Goal: Check status: Verify the current state of an ongoing process or item

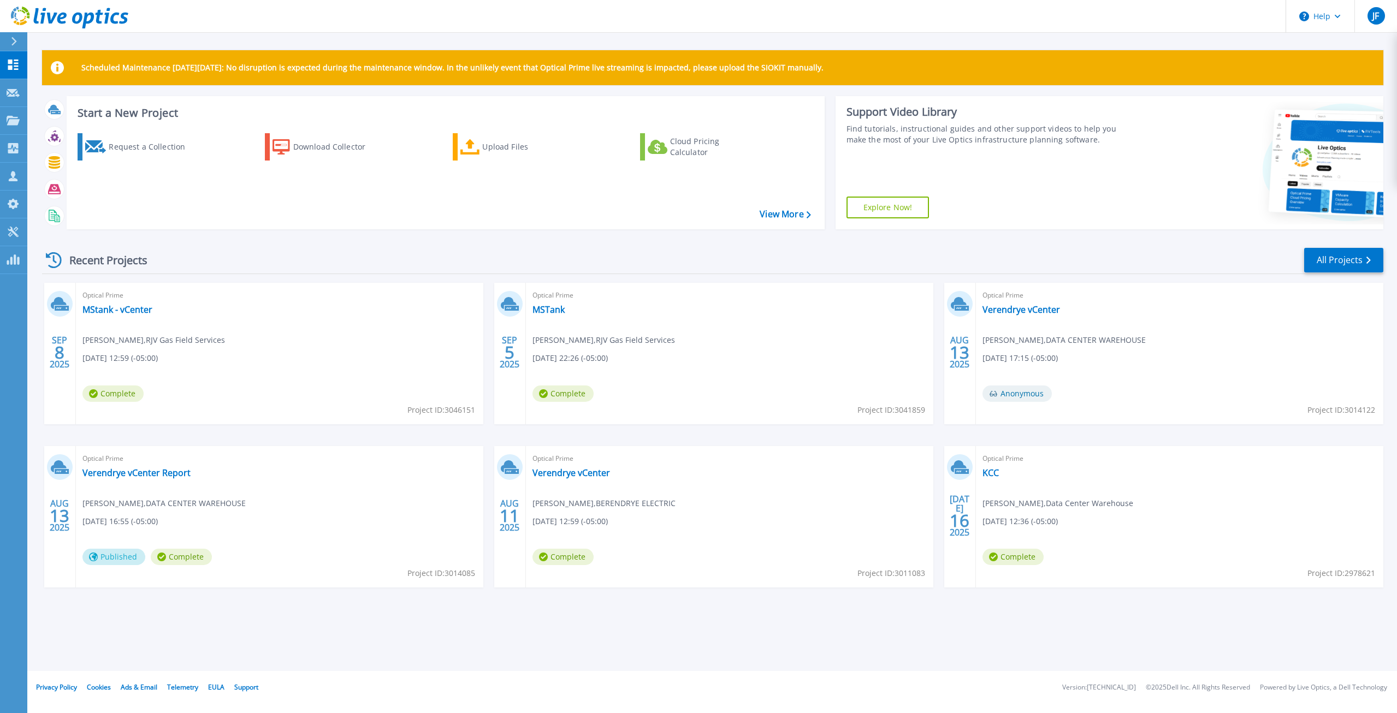
click at [731, 628] on div "Scheduled Maintenance [DATE][DATE]: No disruption is expected during the mainte…" at bounding box center [712, 335] width 1370 height 671
click at [721, 617] on div "Recent Projects All Projects [DATE] Optical Prime MStank - vCenter [PERSON_NAME…" at bounding box center [713, 428] width 1342 height 380
click at [130, 308] on link "MStank - vCenter" at bounding box center [117, 309] width 70 height 11
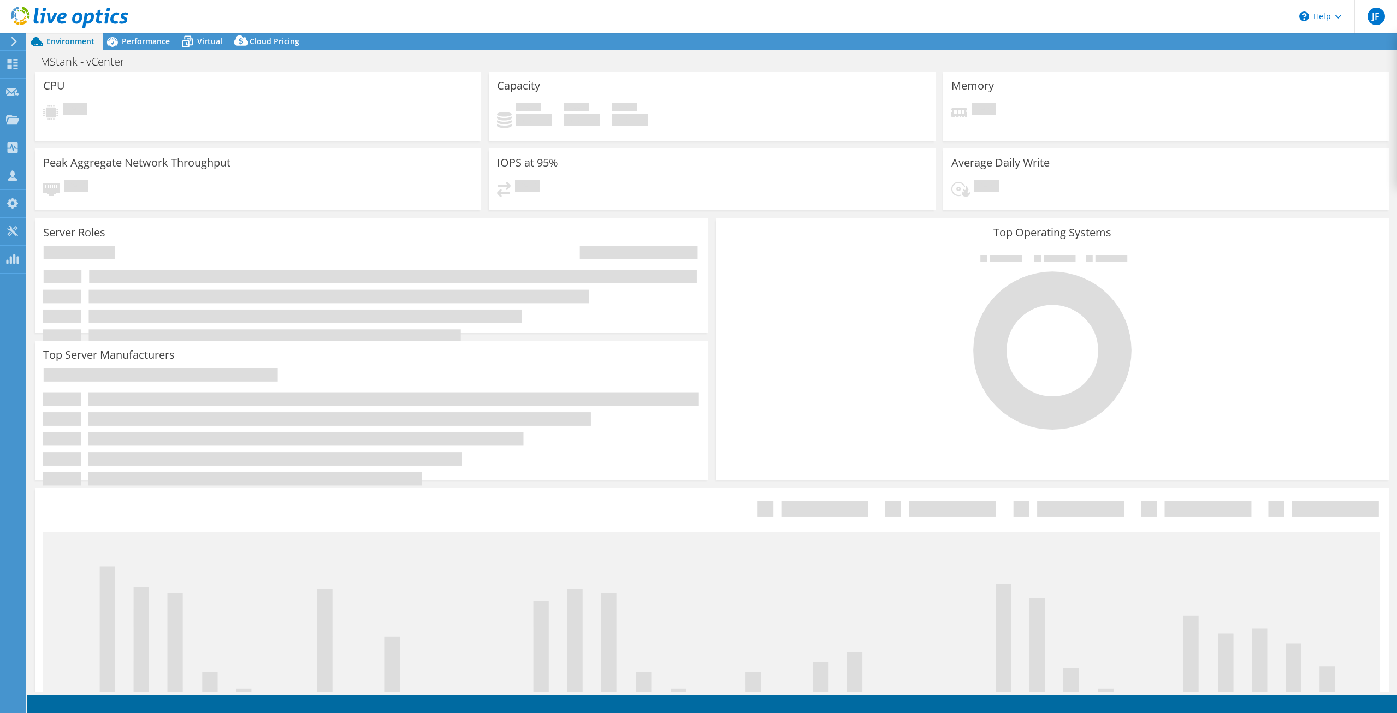
select select "USD"
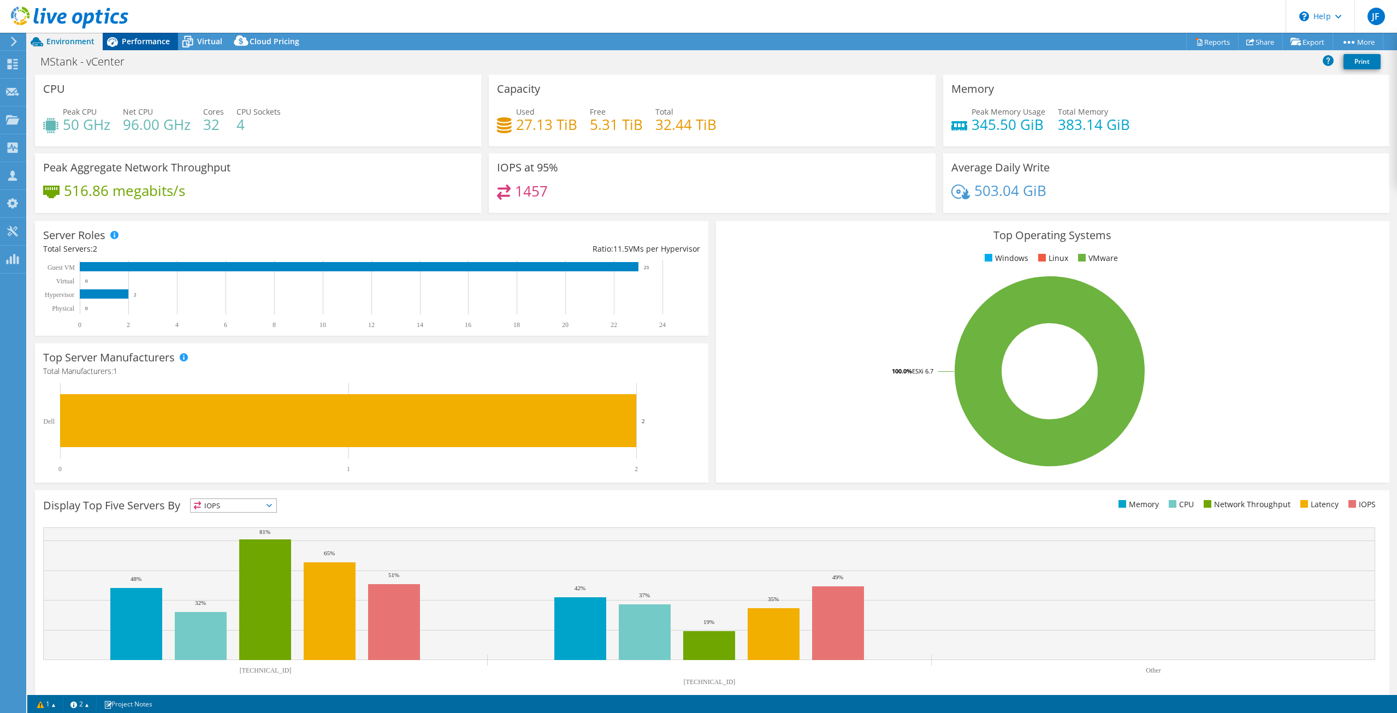
click at [126, 46] on span "Performance" at bounding box center [146, 41] width 48 height 10
